Goal: Information Seeking & Learning: Learn about a topic

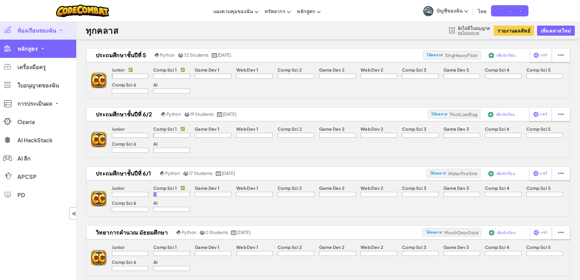
click at [37, 50] on span "หลักสูตร" at bounding box center [27, 48] width 20 height 5
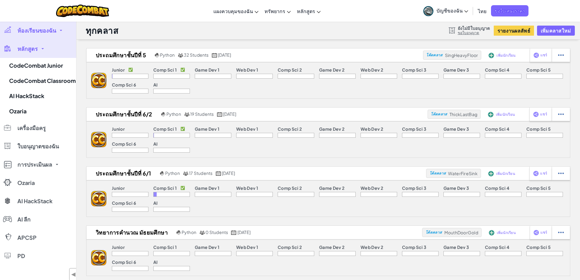
click at [142, 98] on div "Junior Comp Sci 1 ✅ Game Dev 1 Web Dev 1 Comp Sci 2 Game Dev 2 Web Dev 2 Comp S…" at bounding box center [337, 80] width 463 height 36
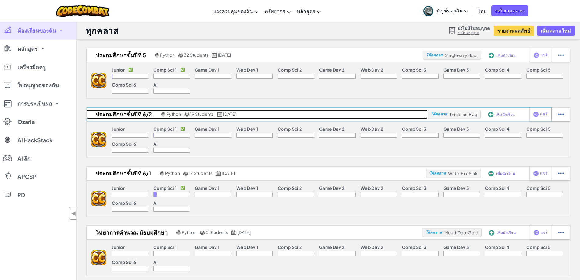
click at [141, 114] on h2 "ประถมศึกษาชั้นปีที่ 6/2" at bounding box center [123, 114] width 73 height 9
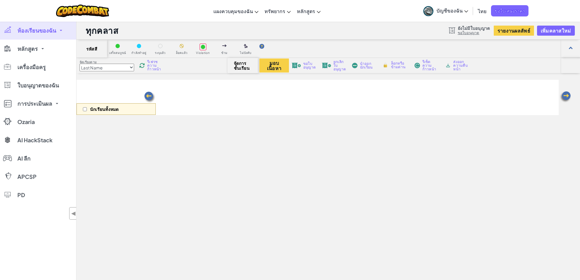
select select "560f1a9f22961295f9427742"
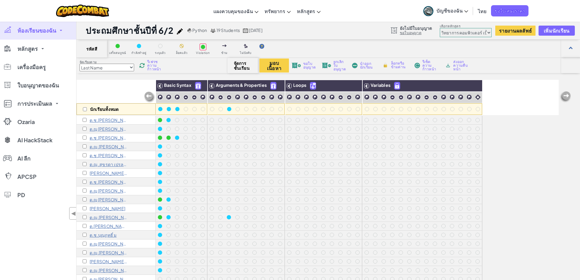
click at [62, 32] on link "ห้องเรียนของฉัน" at bounding box center [38, 30] width 76 height 18
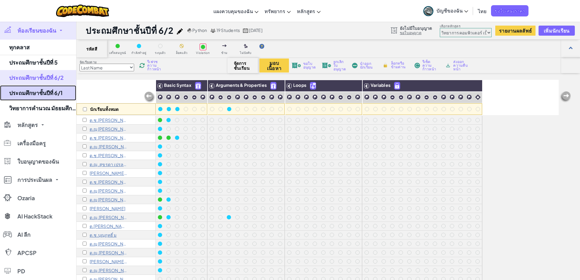
click at [51, 89] on link "ประถมศึกษาชั้นปีที่ 6/1" at bounding box center [38, 92] width 76 height 15
select select "560f1a9f22961295f9427742"
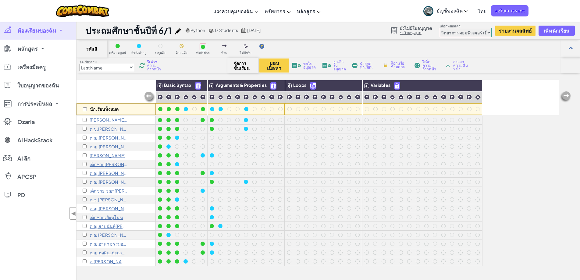
click at [566, 97] on img at bounding box center [565, 97] width 12 height 12
click at [32, 64] on span "เครื่องมือครู" at bounding box center [31, 66] width 28 height 5
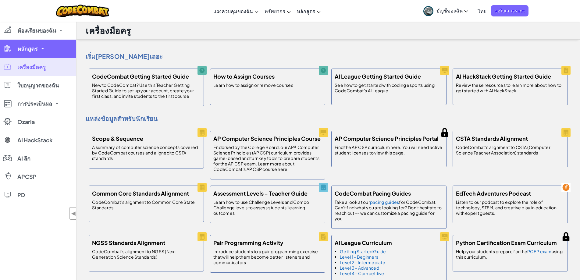
click at [34, 48] on span "หลักสูตร" at bounding box center [27, 48] width 20 height 5
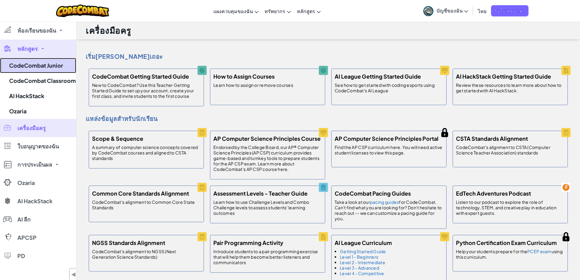
click at [41, 67] on link "CodeCombat Junior" at bounding box center [38, 65] width 76 height 15
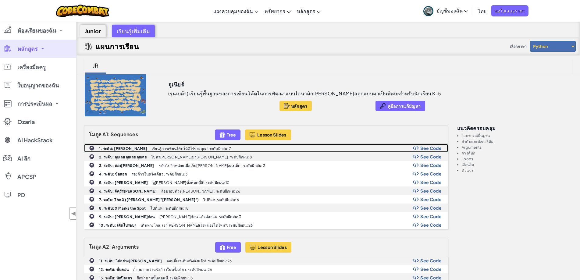
click at [152, 150] on p "เรียนรู้การเขียนโค้ดให้ฮีโร่ของคุณ!. ระดับฝึกฝน: 7" at bounding box center [192, 149] width 80 height 4
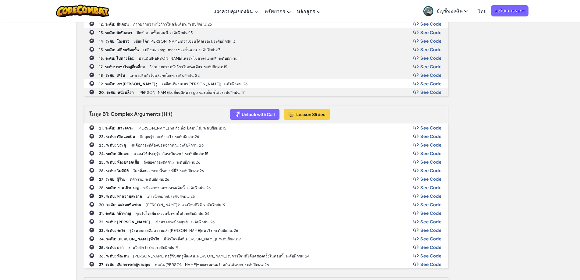
scroll to position [213, 0]
